Goal: Task Accomplishment & Management: Manage account settings

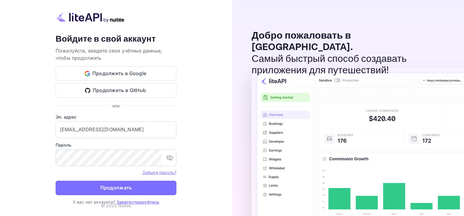
drag, startPoint x: 12, startPoint y: 0, endPoint x: 134, endPoint y: 192, distance: 227.4
click at [134, 192] on button "Продолжать" at bounding box center [116, 188] width 121 height 15
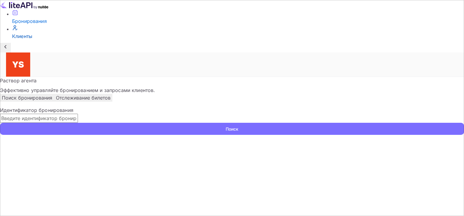
click at [27, 39] on ya-tr-span "Клиенты" at bounding box center [22, 36] width 20 height 6
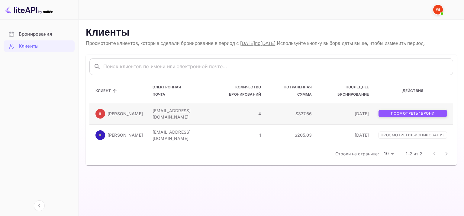
click at [413, 117] on p "Посмотреть 4 брони" at bounding box center [413, 113] width 69 height 7
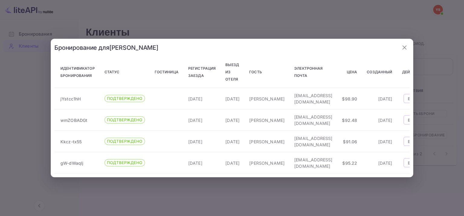
click at [405, 44] on icon "button" at bounding box center [404, 47] width 7 height 7
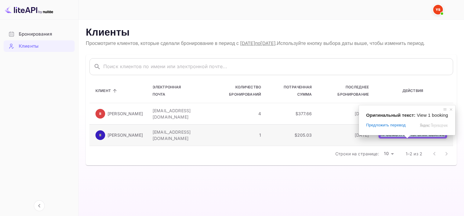
click at [413, 137] on ya-tr-span "бронирование" at bounding box center [429, 135] width 33 height 5
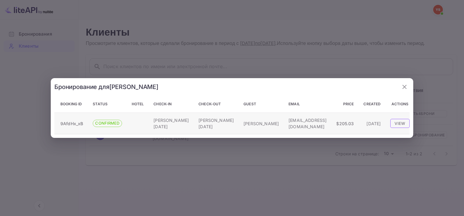
click at [390, 128] on button "View" at bounding box center [399, 123] width 19 height 9
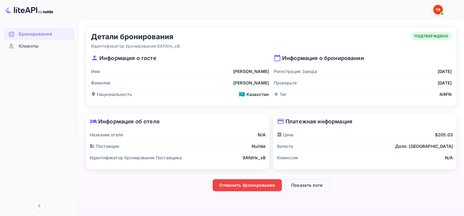
click at [313, 182] on ya-tr-span "Показать логи" at bounding box center [307, 185] width 32 height 7
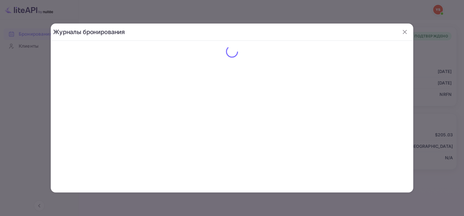
click at [405, 31] on icon "button" at bounding box center [404, 31] width 7 height 7
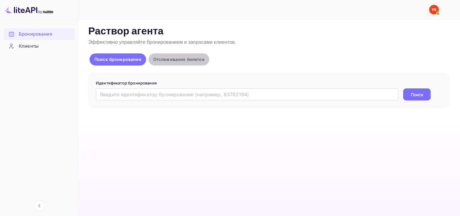
click at [155, 57] on ya-tr-span "Отслеживание билетов" at bounding box center [178, 59] width 51 height 5
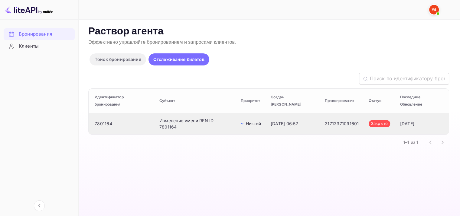
click at [201, 116] on td "Изменение имени RFN ID 7801164" at bounding box center [194, 123] width 81 height 21
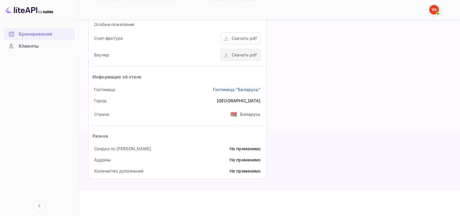
scroll to position [276, 0]
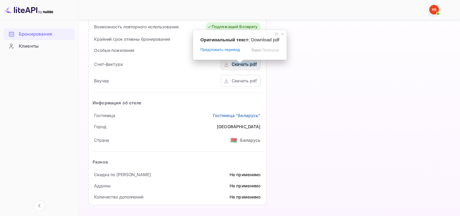
click at [235, 66] on div "Скачать pdf" at bounding box center [244, 64] width 25 height 6
